Goal: Task Accomplishment & Management: Use online tool/utility

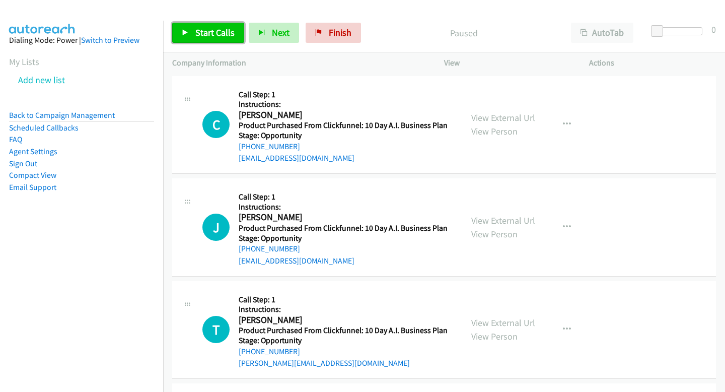
click at [214, 38] on link "Start Calls" at bounding box center [208, 33] width 72 height 20
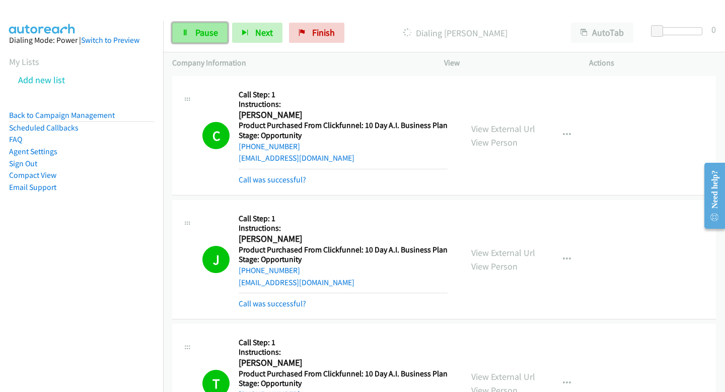
click at [194, 42] on link "Pause" at bounding box center [199, 33] width 55 height 20
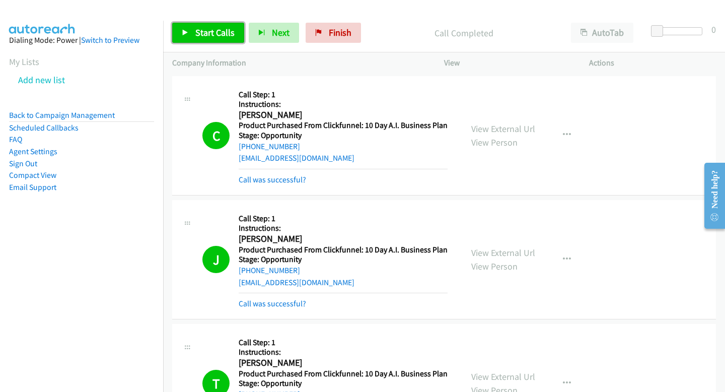
click at [212, 32] on span "Start Calls" at bounding box center [214, 33] width 39 height 12
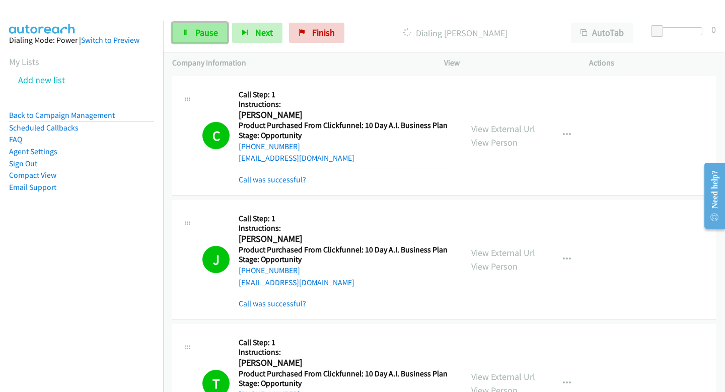
click at [199, 31] on span "Pause" at bounding box center [206, 33] width 23 height 12
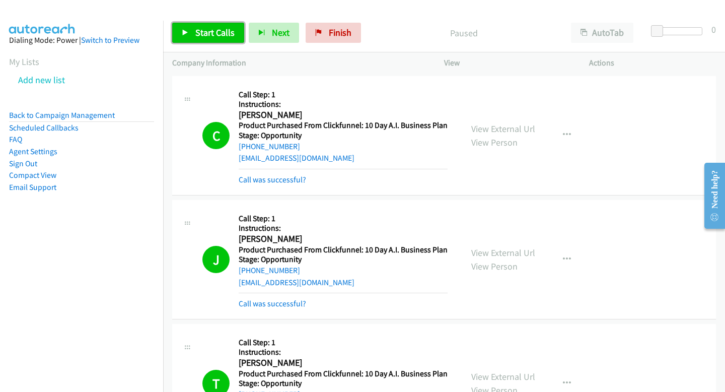
click at [225, 31] on span "Start Calls" at bounding box center [214, 33] width 39 height 12
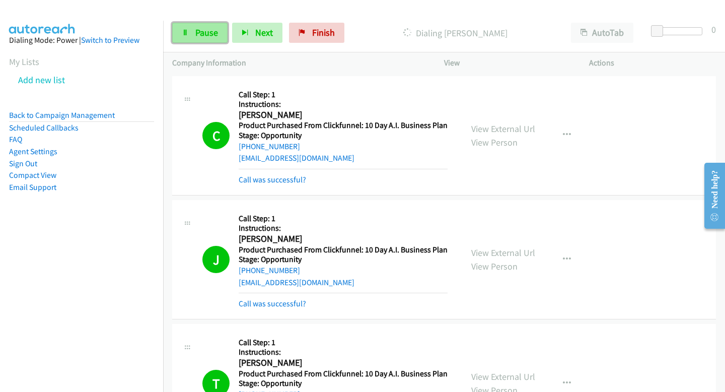
click at [210, 36] on span "Pause" at bounding box center [206, 33] width 23 height 12
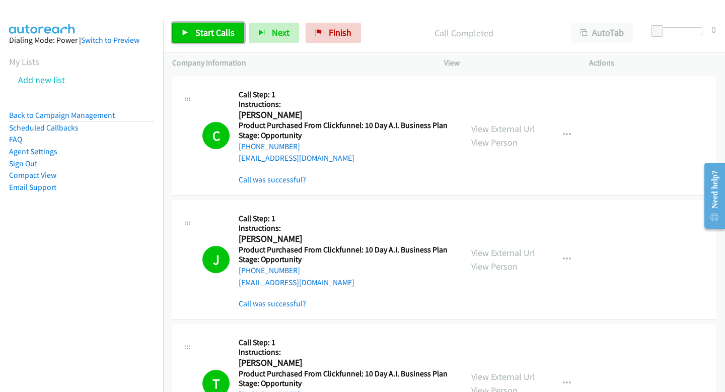
click at [211, 27] on span "Start Calls" at bounding box center [214, 33] width 39 height 12
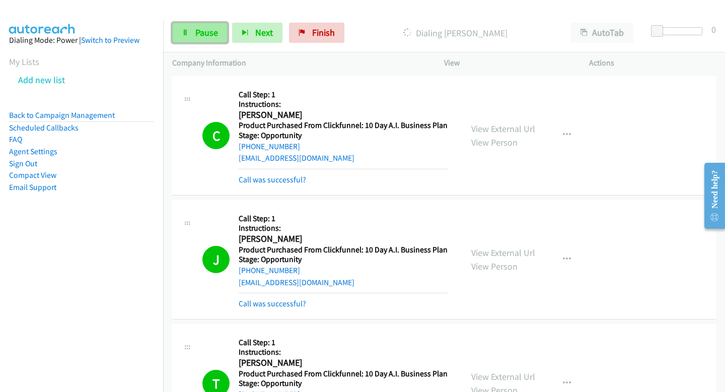
click at [182, 35] on icon at bounding box center [185, 33] width 7 height 7
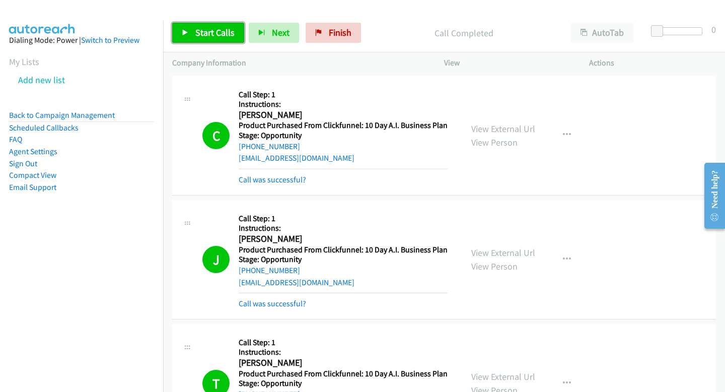
click at [218, 32] on span "Start Calls" at bounding box center [214, 33] width 39 height 12
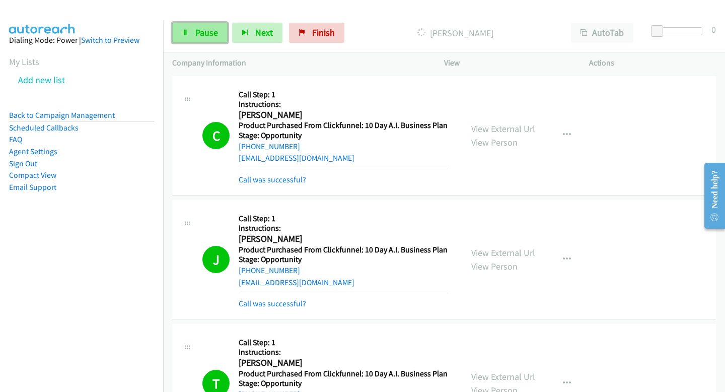
click at [218, 34] on link "Pause" at bounding box center [199, 33] width 55 height 20
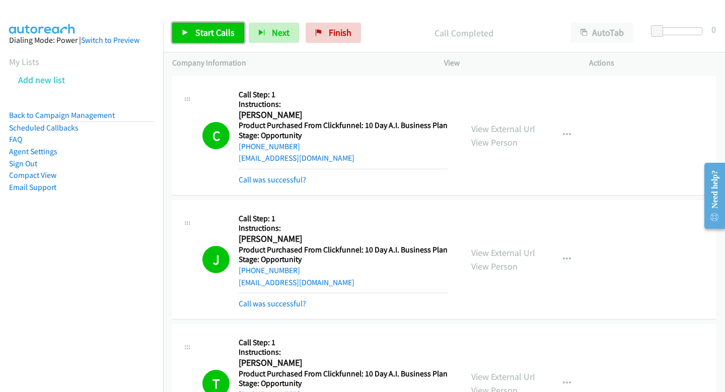
click at [220, 32] on span "Start Calls" at bounding box center [214, 33] width 39 height 12
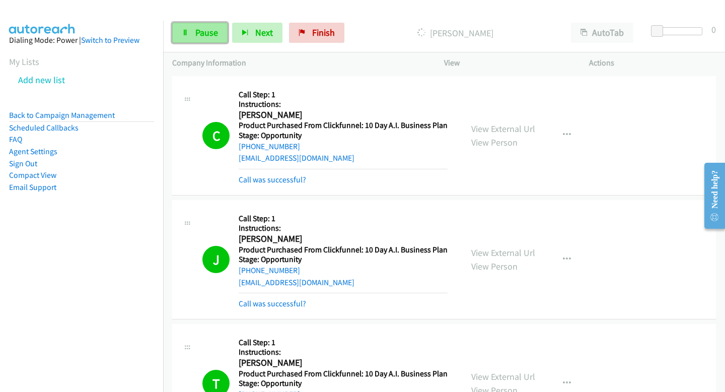
click at [188, 34] on icon at bounding box center [185, 33] width 7 height 7
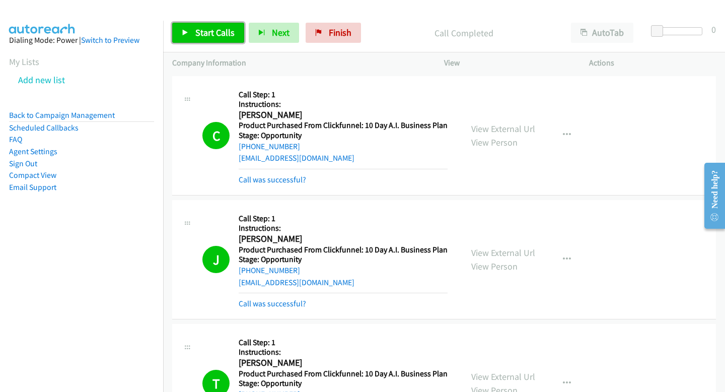
click at [194, 25] on link "Start Calls" at bounding box center [208, 33] width 72 height 20
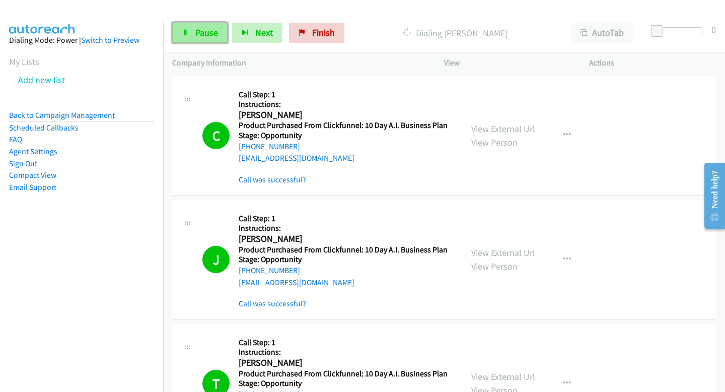
click at [198, 28] on span "Pause" at bounding box center [206, 33] width 23 height 12
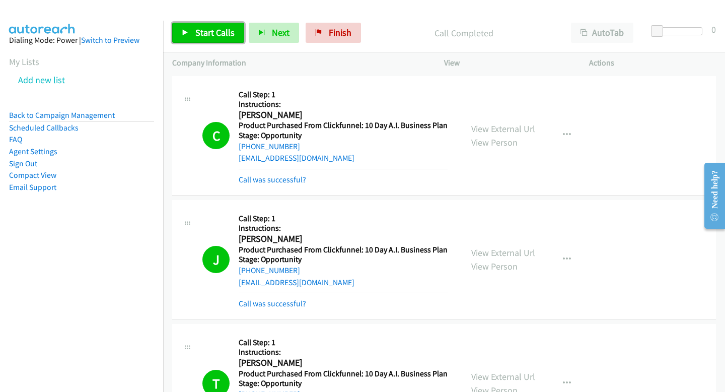
click at [221, 34] on span "Start Calls" at bounding box center [214, 33] width 39 height 12
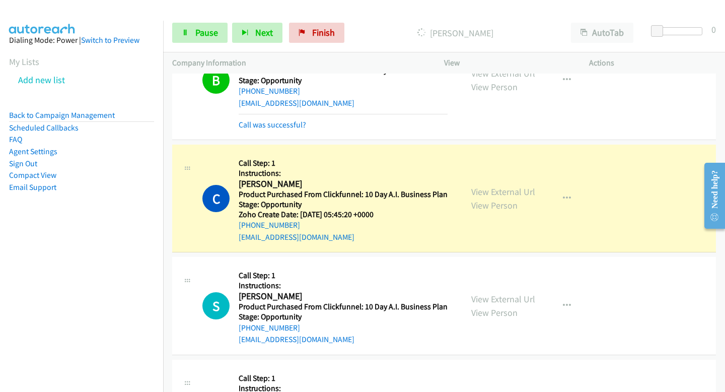
scroll to position [8751, 0]
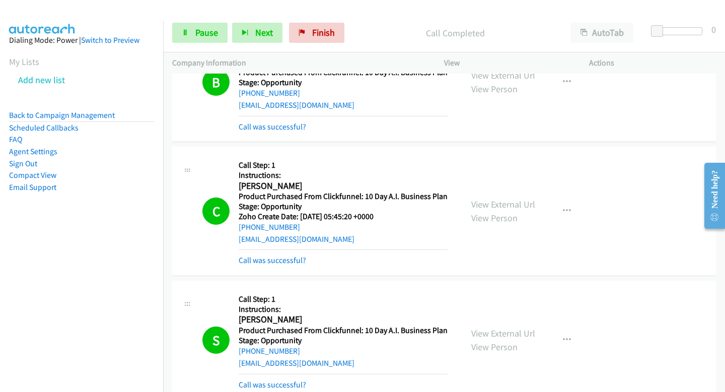
click at [182, 45] on div "Start Calls Pause Next Finish Call Completed AutoTab AutoTab 0" at bounding box center [444, 33] width 562 height 39
click at [192, 36] on link "Pause" at bounding box center [199, 33] width 55 height 20
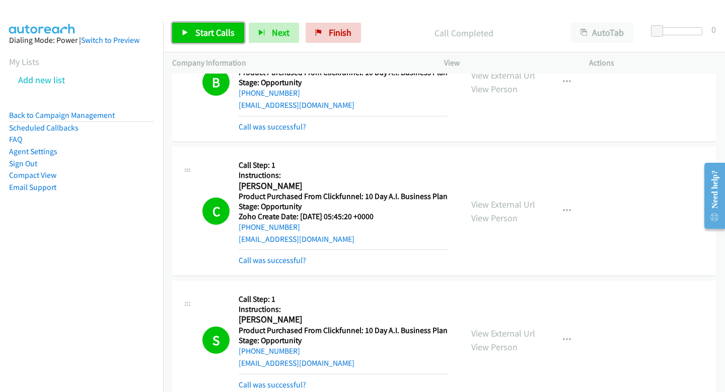
click at [231, 36] on span "Start Calls" at bounding box center [214, 33] width 39 height 12
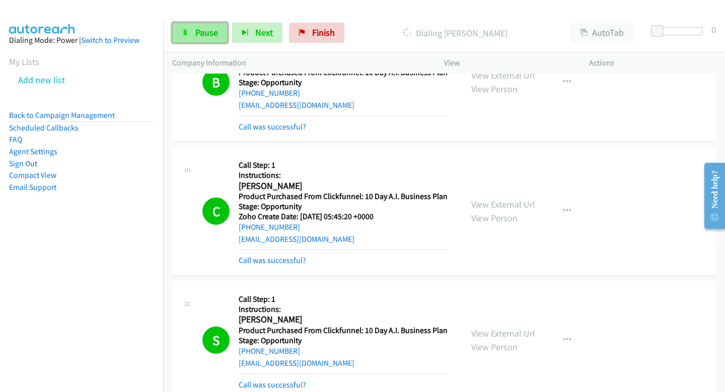
click at [179, 31] on link "Pause" at bounding box center [199, 33] width 55 height 20
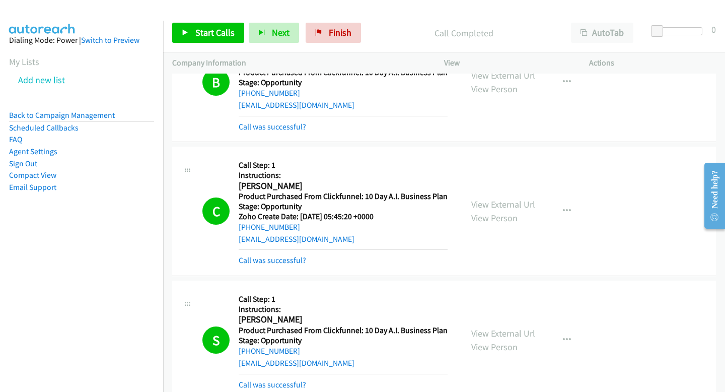
click at [229, 46] on div "Start Calls Pause Next Finish Call Completed AutoTab AutoTab 0" at bounding box center [444, 33] width 562 height 39
click at [225, 26] on link "Start Calls" at bounding box center [208, 33] width 72 height 20
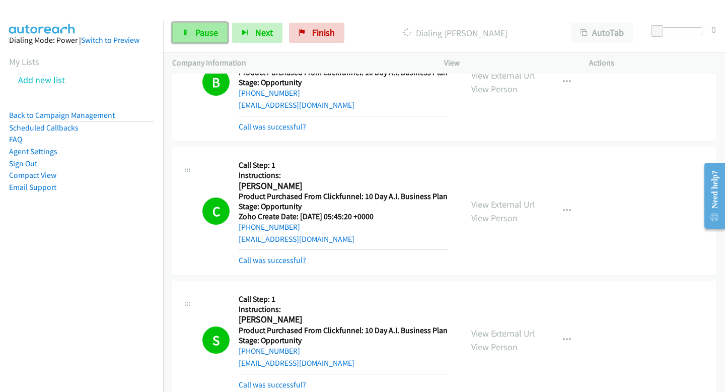
click at [208, 35] on span "Pause" at bounding box center [206, 33] width 23 height 12
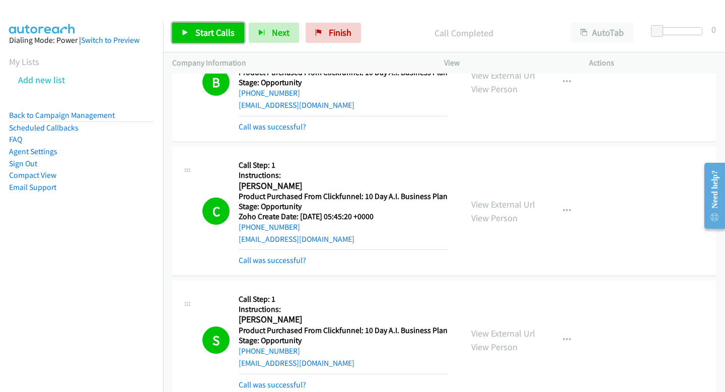
click at [212, 42] on link "Start Calls" at bounding box center [208, 33] width 72 height 20
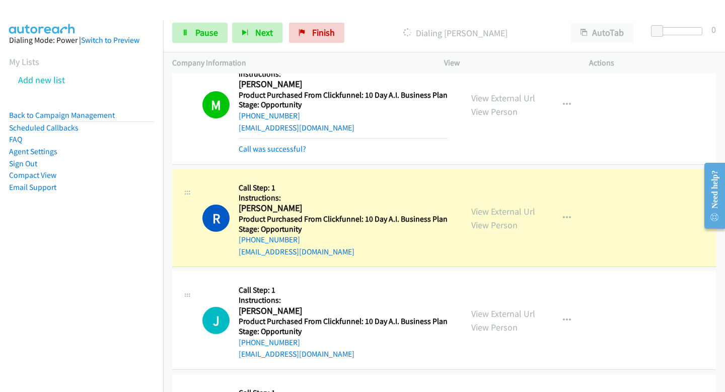
scroll to position [13112, 0]
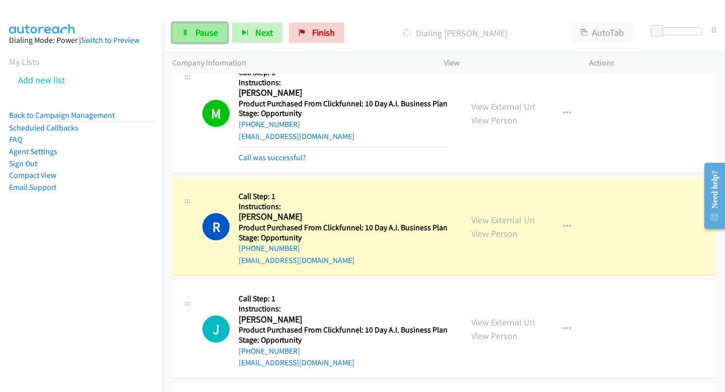
click at [206, 41] on link "Pause" at bounding box center [199, 33] width 55 height 20
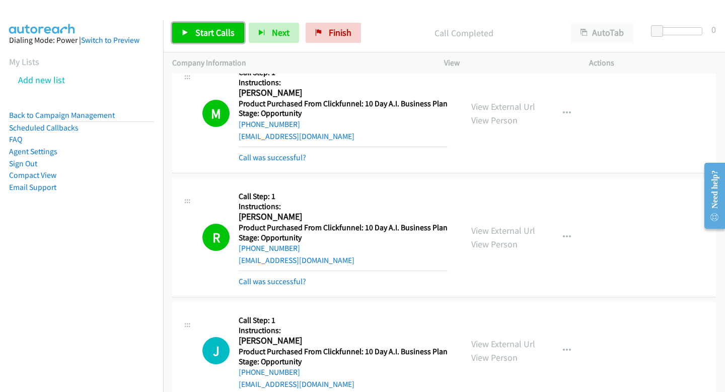
click at [212, 37] on span "Start Calls" at bounding box center [214, 33] width 39 height 12
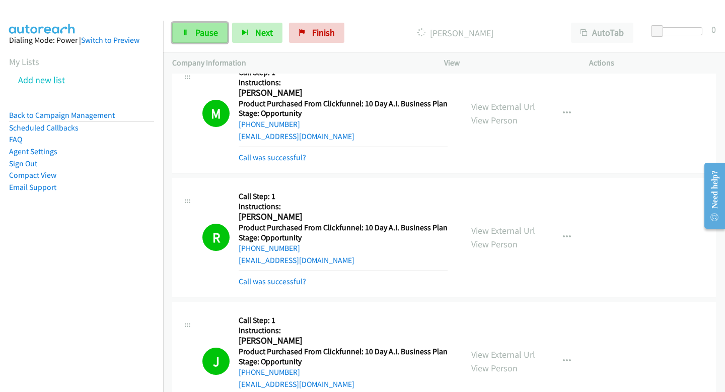
click at [207, 34] on span "Pause" at bounding box center [206, 33] width 23 height 12
